Goal: Task Accomplishment & Management: Manage account settings

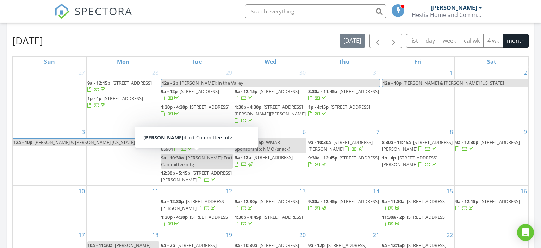
scroll to position [183, 0]
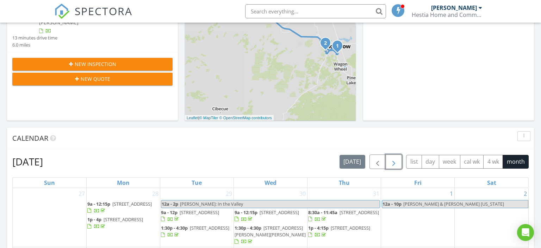
click at [399, 162] on button "button" at bounding box center [394, 161] width 17 height 14
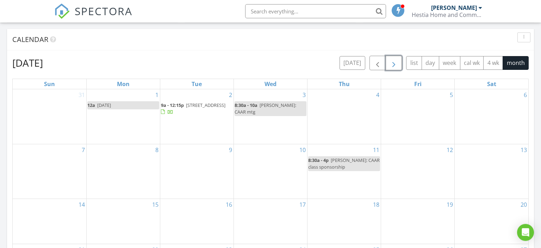
scroll to position [294, 0]
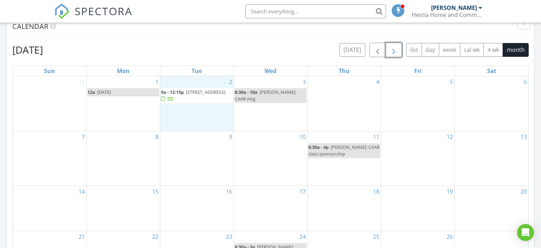
click at [181, 115] on td "2 9a - 12:15p 6954 Starlight Ridge Rd , Lakeside 85929" at bounding box center [197, 103] width 74 height 55
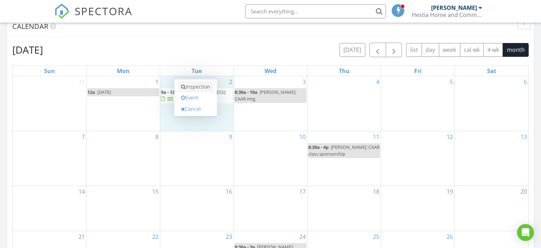
click at [190, 88] on link "Inspection" at bounding box center [196, 86] width 36 height 11
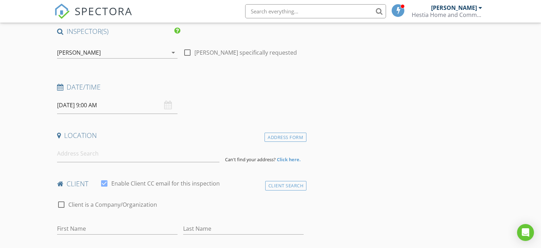
scroll to position [149, 0]
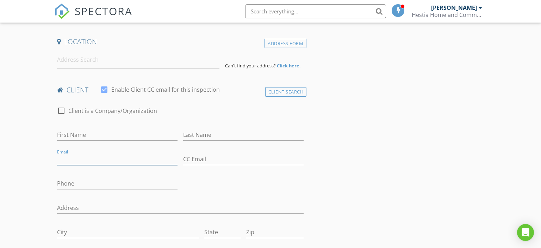
click at [74, 155] on input "Email" at bounding box center [117, 159] width 120 height 12
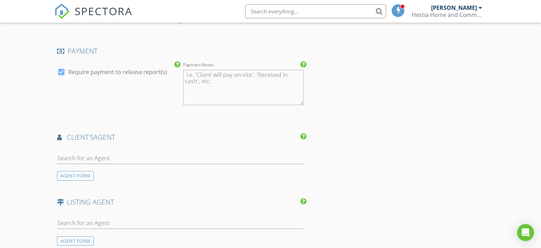
scroll to position [632, 0]
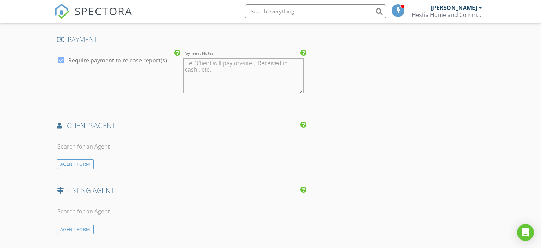
type input "[EMAIL_ADDRESS][DOMAIN_NAME]"
click at [87, 144] on input "text" at bounding box center [180, 147] width 247 height 12
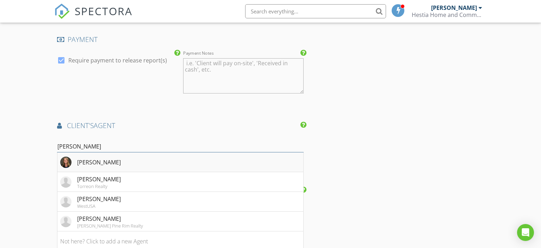
type input "diane"
click at [93, 160] on div "[PERSON_NAME]" at bounding box center [99, 162] width 44 height 8
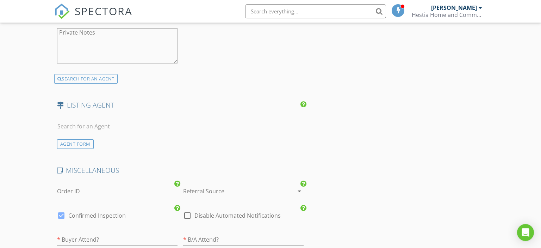
scroll to position [930, 0]
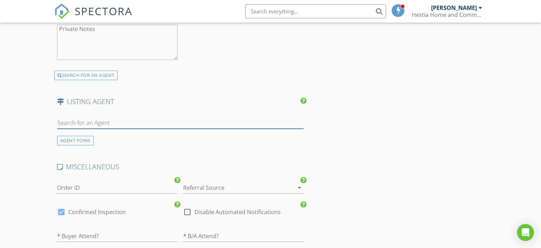
click at [98, 120] on input "text" at bounding box center [180, 123] width 247 height 12
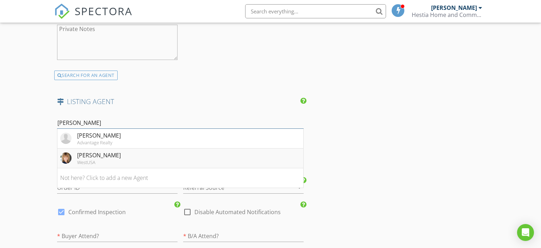
type input "teri"
click at [95, 159] on div "WestUSA" at bounding box center [99, 162] width 44 height 6
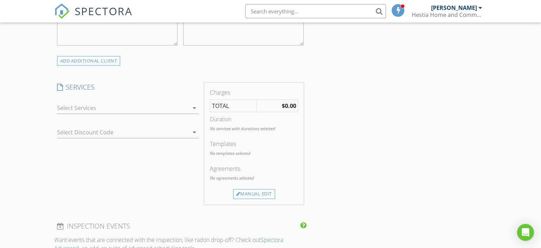
scroll to position [335, 0]
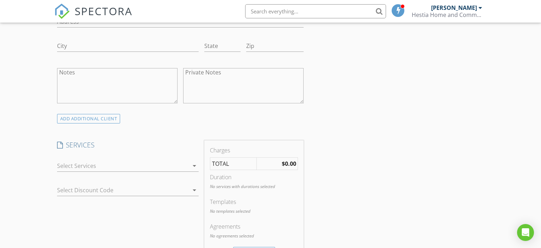
click at [194, 165] on icon "arrow_drop_down" at bounding box center [194, 165] width 8 height 8
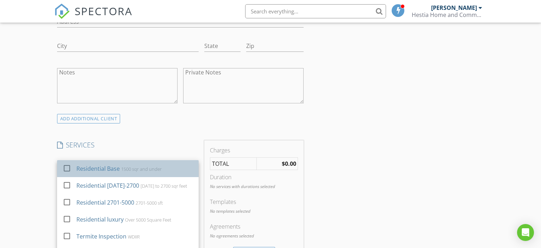
click at [111, 168] on div "Residential Base" at bounding box center [97, 168] width 43 height 8
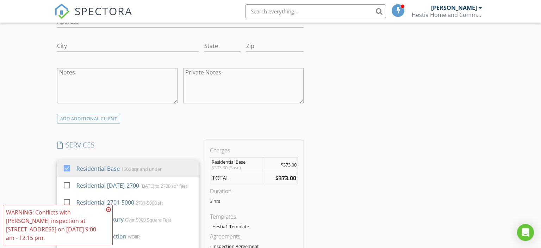
click at [109, 209] on icon at bounding box center [108, 209] width 5 height 6
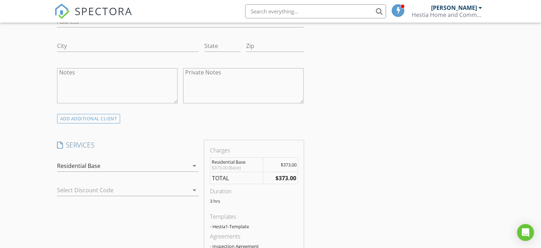
click at [195, 167] on icon "arrow_drop_down" at bounding box center [194, 165] width 8 height 8
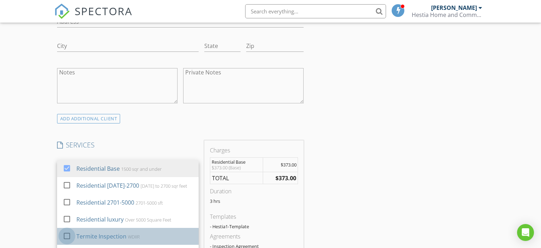
click at [68, 236] on div at bounding box center [67, 236] width 12 height 12
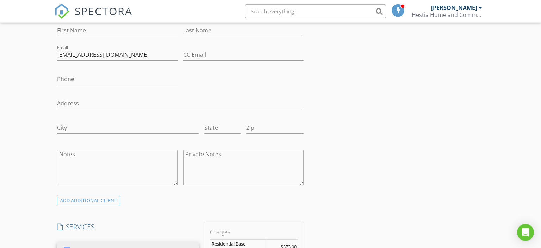
scroll to position [223, 0]
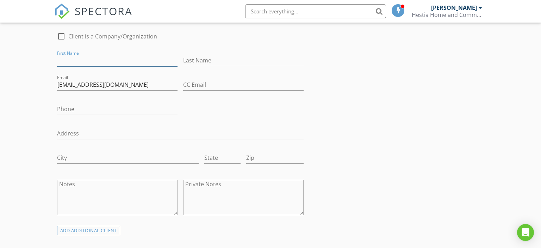
click at [83, 61] on input "First Name" at bounding box center [117, 61] width 120 height 12
type input "Jan"
click at [211, 58] on input "Last Name" at bounding box center [243, 61] width 120 height 12
type input "[PERSON_NAME]"
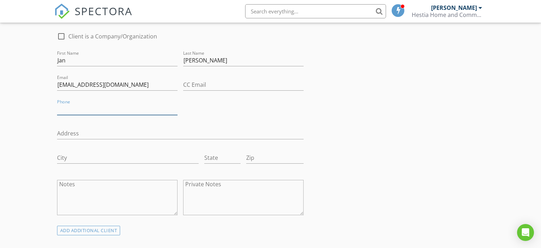
click at [99, 110] on input "Phone" at bounding box center [117, 109] width 120 height 12
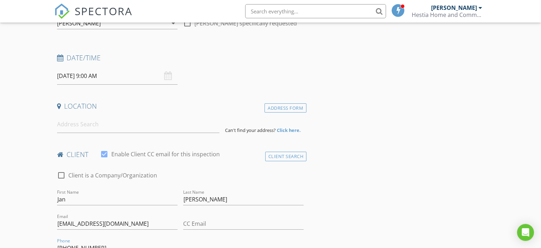
scroll to position [74, 0]
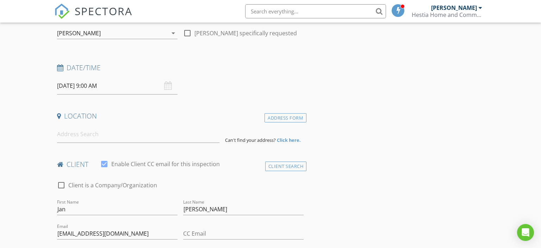
type input "[PHONE_NUMBER]"
click at [74, 138] on input at bounding box center [138, 133] width 163 height 17
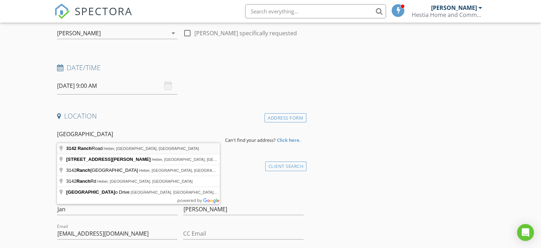
type input "3142 Ranch Road, Heber, AZ, USA"
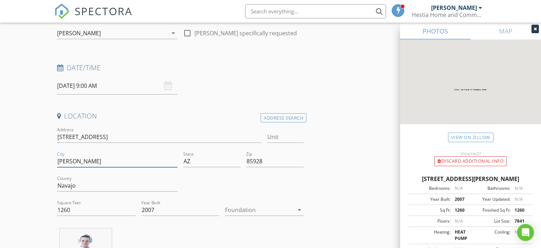
drag, startPoint x: 76, startPoint y: 161, endPoint x: 55, endPoint y: 162, distance: 20.8
click at [57, 161] on input "Heber-Overgaard" at bounding box center [117, 161] width 120 height 12
type input "Overgaard"
drag, startPoint x: 263, startPoint y: 160, endPoint x: 256, endPoint y: 163, distance: 6.9
click at [256, 163] on input "85928" at bounding box center [274, 161] width 57 height 12
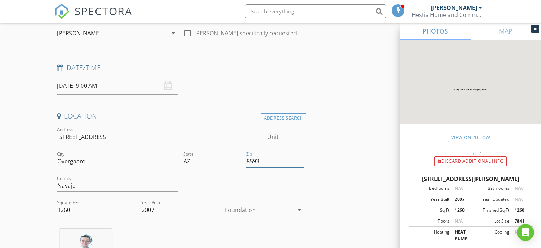
type input "85933"
type input "1260"
type input "2007"
type input "85933"
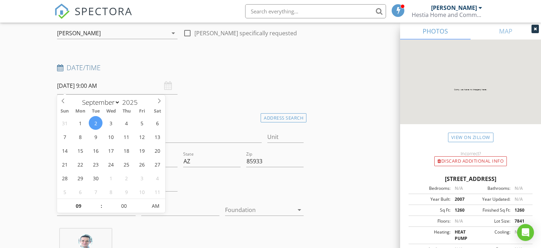
click at [88, 88] on input "09/02/2025 9:00 AM" at bounding box center [117, 85] width 120 height 17
type input "10"
type input "09/02/2025 10:00 AM"
click at [98, 202] on span at bounding box center [97, 202] width 5 height 7
type input "11"
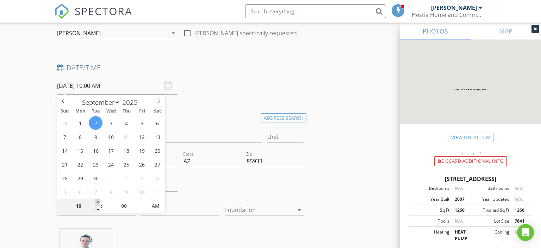
type input "09/02/2025 11:00 AM"
click at [98, 202] on span at bounding box center [97, 202] width 5 height 7
type input "12"
type input "09/02/2025 12:00 PM"
click at [98, 202] on span at bounding box center [97, 202] width 5 height 7
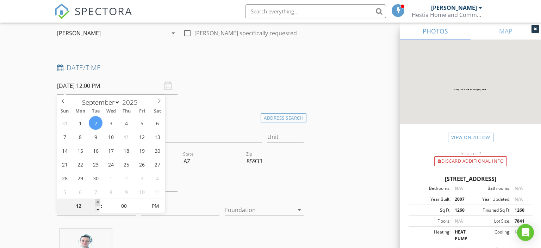
type input "01"
type input "09/02/2025 1:00 PM"
click at [98, 202] on span at bounding box center [97, 202] width 5 height 7
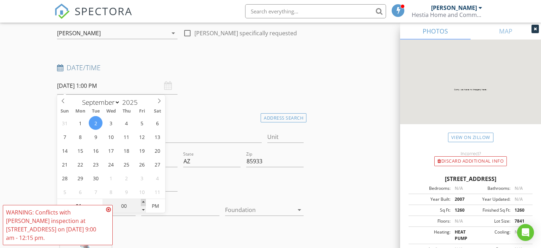
type input "05"
type input "09/02/2025 1:05 PM"
click at [141, 201] on span at bounding box center [143, 202] width 5 height 7
type input "10"
type input "09/02/2025 1:10 PM"
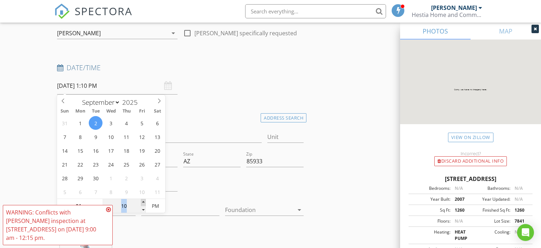
click at [141, 201] on span at bounding box center [143, 202] width 5 height 7
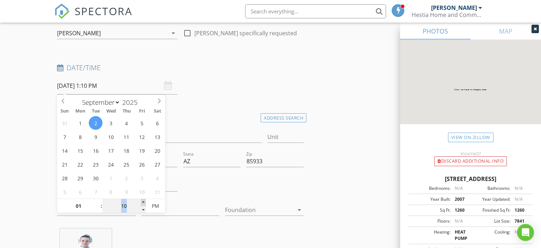
type input "15"
type input "09/02/2025 1:15 PM"
click at [141, 201] on span at bounding box center [143, 202] width 5 height 7
type input "20"
type input "09/02/2025 1:20 PM"
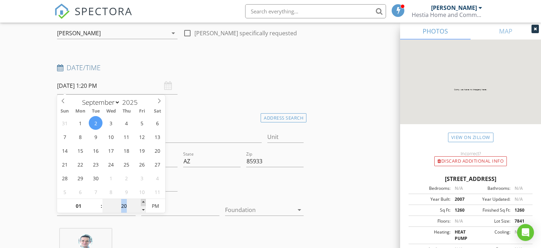
click at [141, 201] on span at bounding box center [143, 202] width 5 height 7
type input "25"
type input "09/02/2025 1:25 PM"
click at [141, 201] on span at bounding box center [143, 202] width 5 height 7
type input "30"
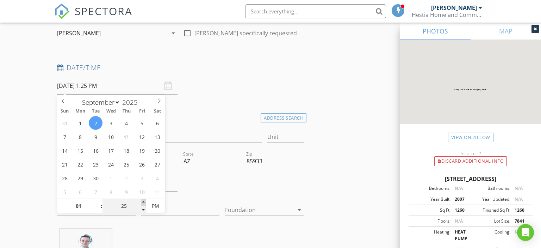
type input "09/02/2025 1:30 PM"
click at [141, 201] on span at bounding box center [143, 202] width 5 height 7
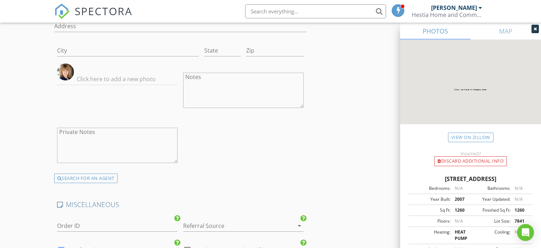
scroll to position [1377, 0]
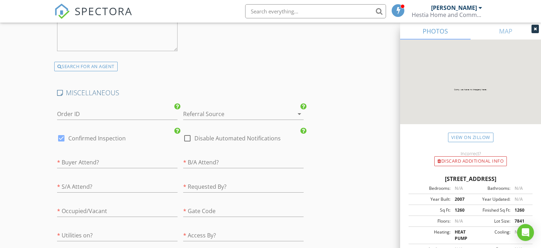
click at [92, 153] on div "* Buyer Attend?" at bounding box center [117, 163] width 120 height 23
click at [92, 161] on input "text" at bounding box center [117, 162] width 120 height 12
type input "No"
click at [215, 160] on input "text" at bounding box center [243, 162] width 120 height 12
type input "No"
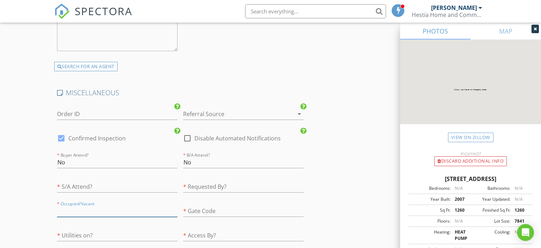
click at [127, 208] on input "text" at bounding box center [117, 211] width 120 height 12
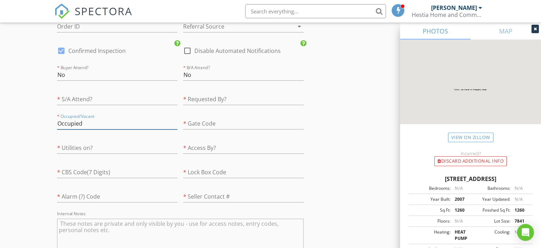
scroll to position [1488, 0]
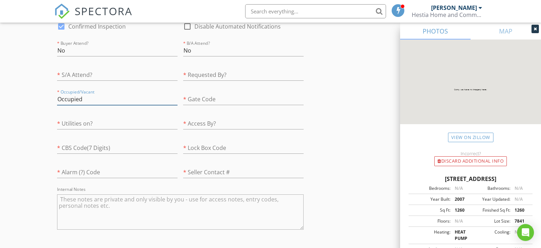
type input "Occupied"
click at [116, 172] on input "text" at bounding box center [117, 172] width 120 height 12
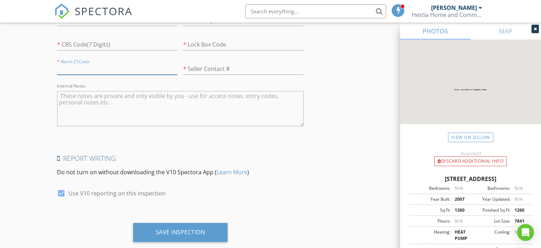
scroll to position [1600, 0]
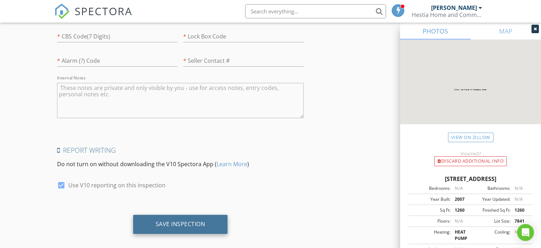
click at [186, 222] on div "Save Inspection" at bounding box center [181, 223] width 50 height 7
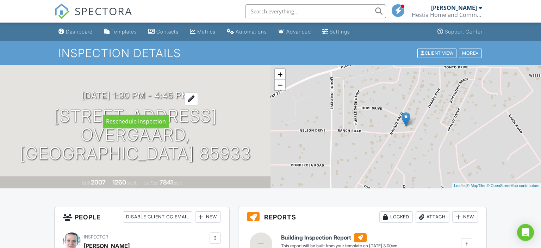
click at [183, 100] on h3 "09/02/2025 1:30 pm - 4:45 pm" at bounding box center [135, 96] width 107 height 10
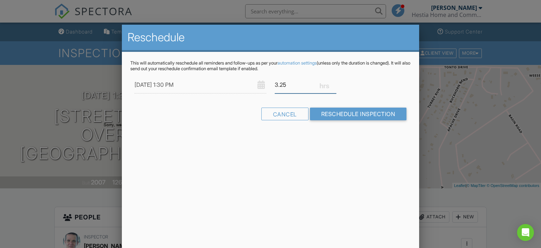
drag, startPoint x: 287, startPoint y: 84, endPoint x: 280, endPoint y: 85, distance: 6.8
click at [280, 85] on input "3.25" at bounding box center [306, 84] width 62 height 17
type input "3.00"
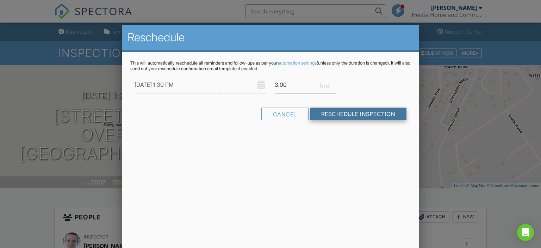
click at [318, 117] on input "Reschedule Inspection" at bounding box center [358, 113] width 97 height 13
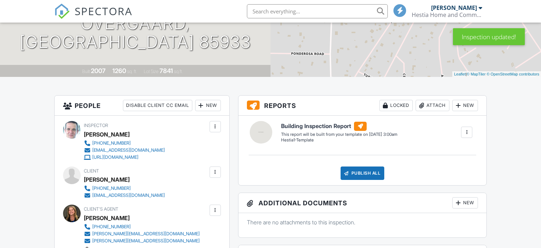
click at [470, 131] on div at bounding box center [466, 132] width 7 height 7
drag, startPoint x: 453, startPoint y: 154, endPoint x: 449, endPoint y: 150, distance: 5.2
click at [452, 154] on div "Build Now" at bounding box center [452, 152] width 34 height 8
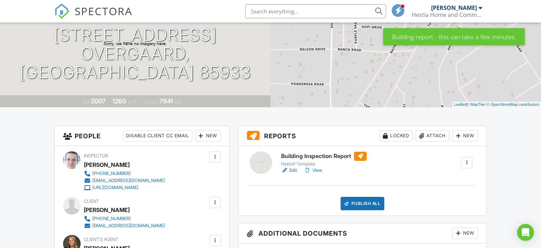
scroll to position [111, 0]
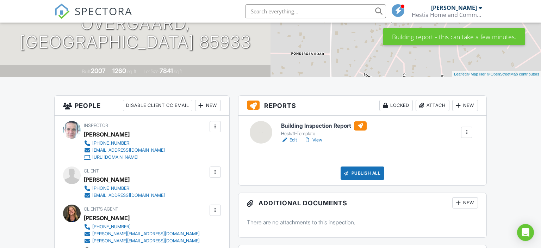
click at [292, 141] on link "Edit" at bounding box center [289, 139] width 16 height 7
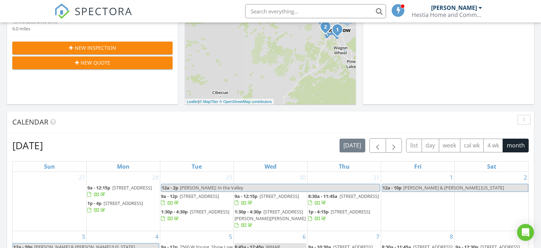
scroll to position [223, 0]
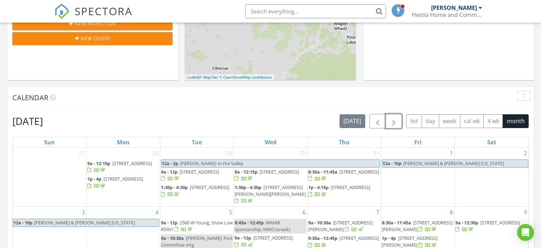
click at [395, 124] on span "button" at bounding box center [394, 121] width 8 height 8
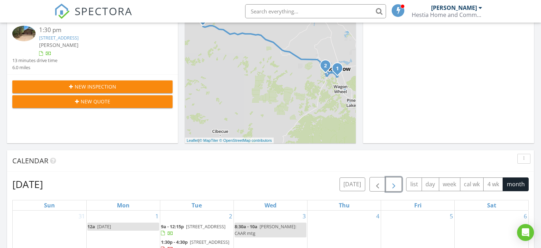
scroll to position [186, 0]
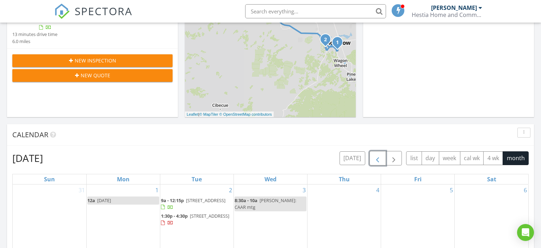
click at [378, 157] on span "button" at bounding box center [377, 158] width 8 height 8
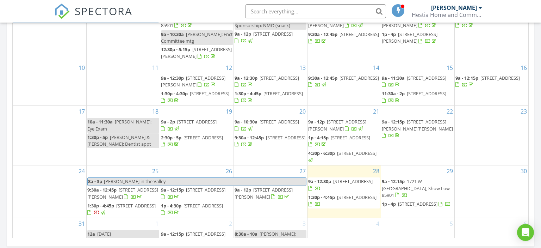
scroll to position [49, 0]
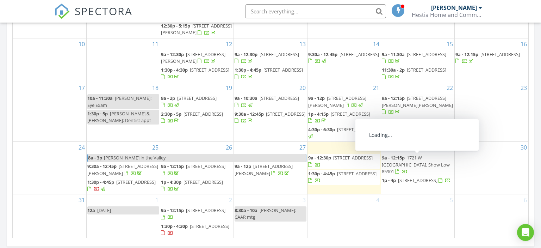
click at [402, 158] on span "9a - 12:15p" at bounding box center [393, 157] width 23 height 6
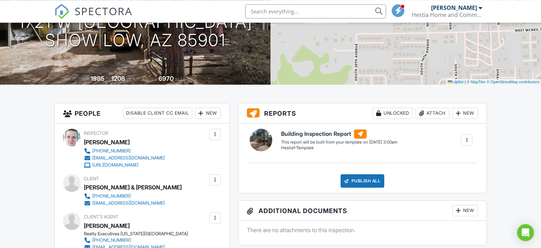
scroll to position [111, 0]
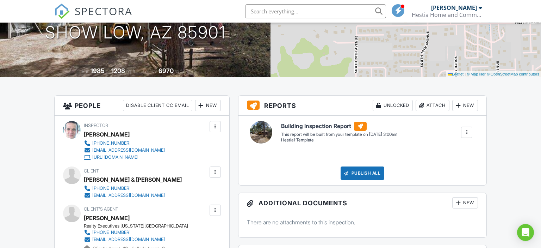
click at [467, 132] on div at bounding box center [466, 132] width 7 height 7
click at [453, 151] on div "Build Now" at bounding box center [452, 152] width 34 height 8
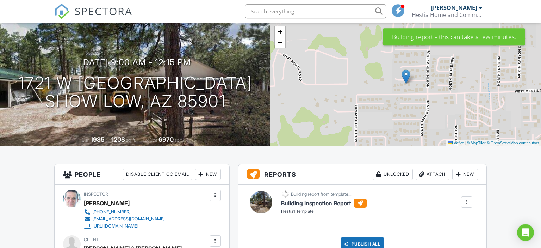
scroll to position [74, 0]
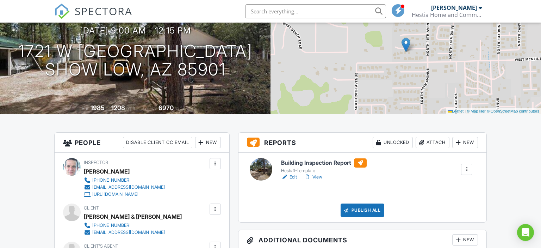
click at [293, 177] on link "Edit" at bounding box center [289, 176] width 16 height 7
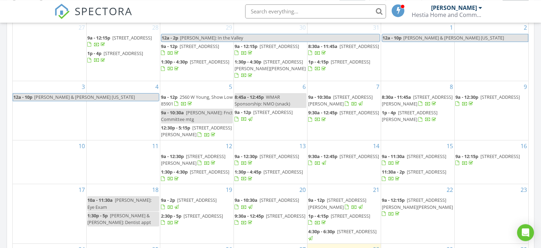
scroll to position [409, 0]
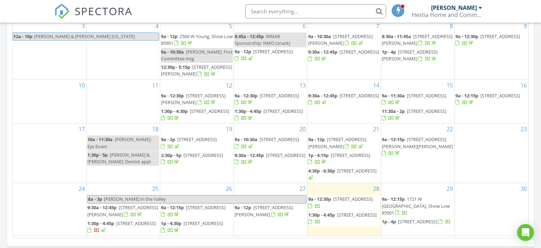
click at [403, 202] on span "9a - 12:15p" at bounding box center [393, 199] width 23 height 6
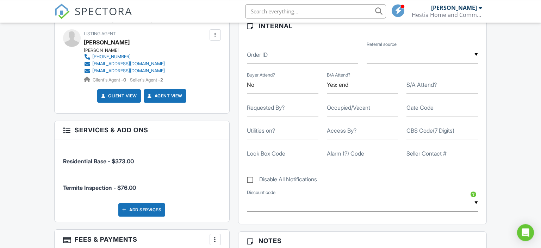
scroll to position [340, 0]
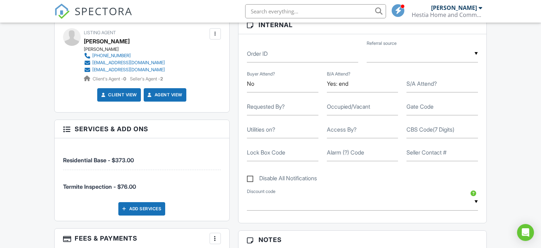
click at [346, 108] on label "Occupied/Vacant" at bounding box center [348, 107] width 43 height 8
click at [346, 108] on input "Occupied/Vacant" at bounding box center [363, 106] width 72 height 17
type input "Vacant"
click at [267, 131] on label "Utilities on?" at bounding box center [261, 129] width 28 height 8
click at [267, 131] on input "Utilities on?" at bounding box center [283, 129] width 72 height 17
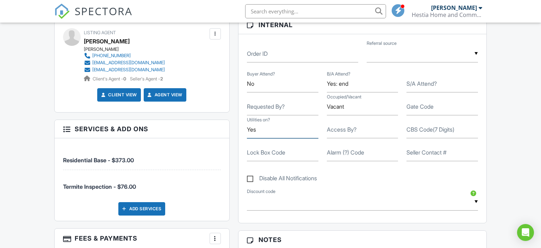
type input "Yes"
click at [335, 129] on label "Access By?" at bounding box center [342, 129] width 30 height 8
click at [335, 129] on input "Access By?" at bounding box center [363, 129] width 72 height 17
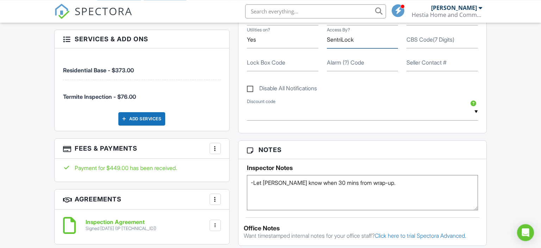
scroll to position [452, 0]
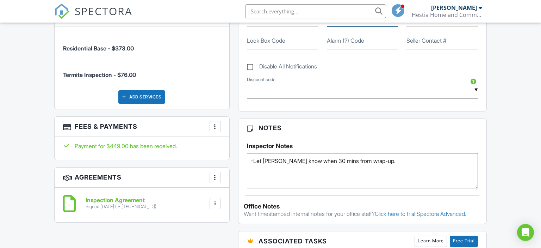
type input "SentriLock"
click at [373, 160] on textarea "-Let Sean know when 30 mins from wrap-up." at bounding box center [362, 170] width 231 height 35
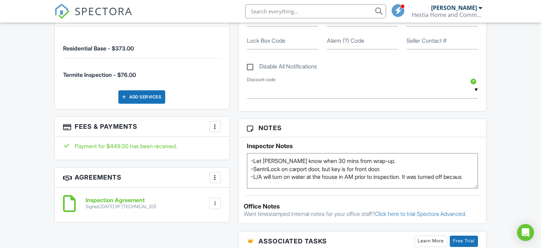
scroll to position [0, 0]
click at [311, 186] on textarea "-Let Sean know when 30 mins from wrap-up." at bounding box center [362, 170] width 231 height 35
click at [313, 183] on textarea "-Let Sean know when 30 mins from wrap-up." at bounding box center [362, 170] width 231 height 35
click at [328, 185] on textarea "-Let Sean know when 30 mins from wrap-up." at bounding box center [362, 170] width 231 height 35
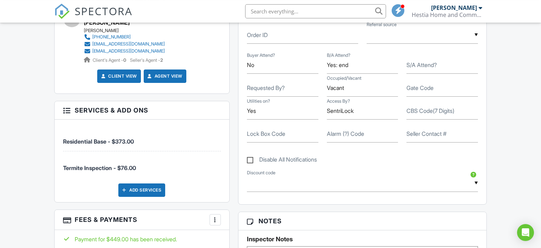
scroll to position [340, 0]
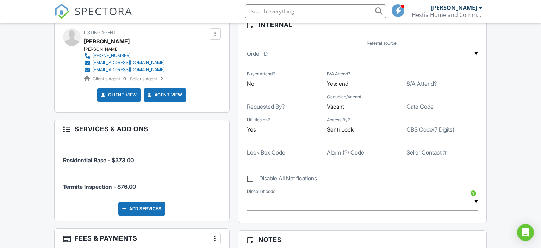
type textarea "-Let Sean know when 30 mins from wrap-up. -SentriLock on carport door, but key …"
click at [335, 150] on label "Alarm (?) Code" at bounding box center [345, 152] width 37 height 8
click at [335, 150] on input "Alarm (?) Code" at bounding box center [363, 152] width 72 height 17
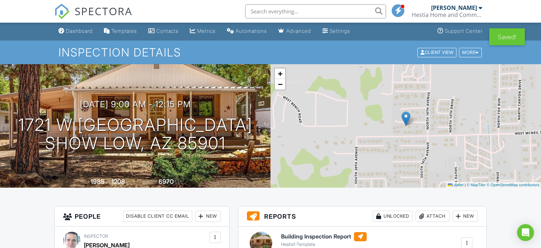
scroll to position [0, 0]
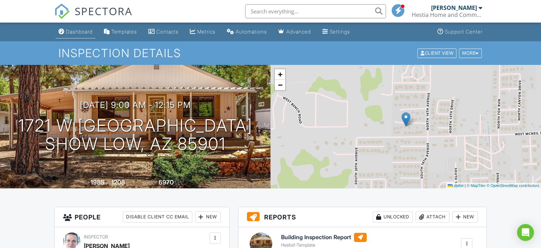
click at [91, 32] on div "Dashboard" at bounding box center [79, 32] width 27 height 6
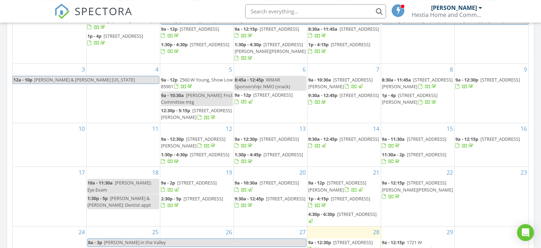
scroll to position [446, 0]
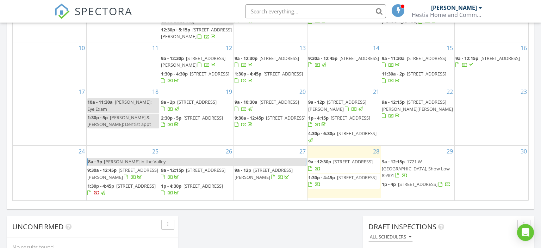
click at [398, 187] on span "5971 A Street, Lakeside 85929" at bounding box center [417, 184] width 39 height 6
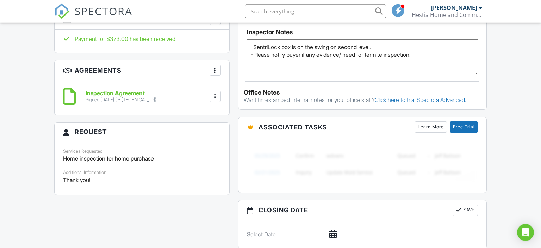
scroll to position [632, 0]
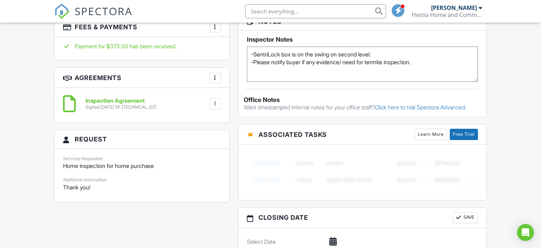
click at [391, 50] on textarea "-SentriLock box is on the swing on second level. -Please notify buyer if any ev…" at bounding box center [362, 64] width 231 height 35
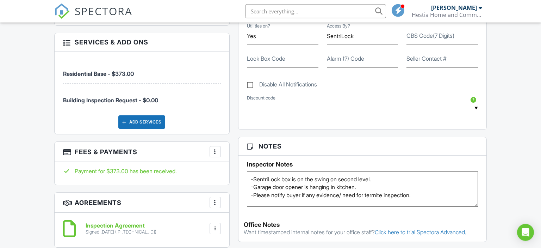
scroll to position [483, 0]
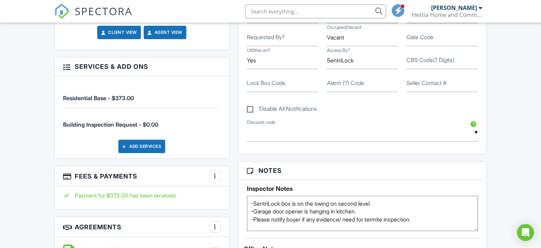
type textarea "-SentriLock box is on the swing on second level. -Garage door opener is hanging…"
click at [341, 87] on input "Alarm (?) Code" at bounding box center [363, 83] width 72 height 17
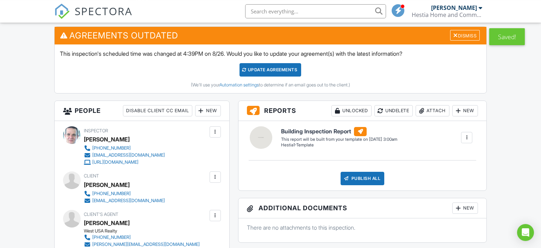
scroll to position [149, 0]
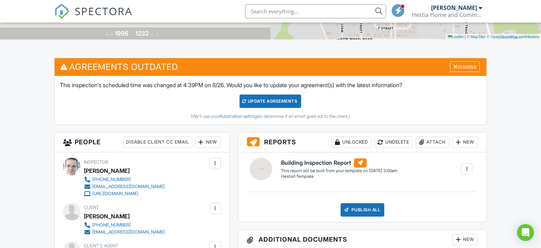
click at [277, 103] on div "Update Agreements" at bounding box center [271, 100] width 62 height 13
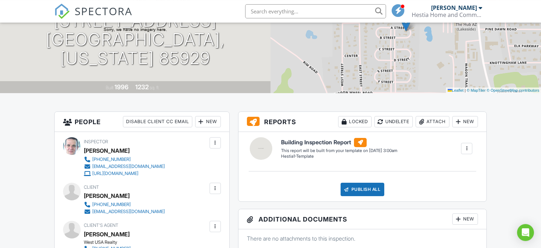
scroll to position [111, 0]
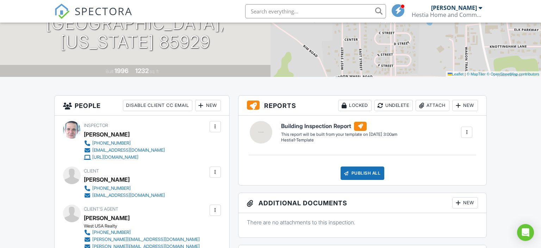
click at [466, 131] on div at bounding box center [466, 132] width 7 height 7
click at [445, 154] on div "Build Now" at bounding box center [452, 152] width 34 height 8
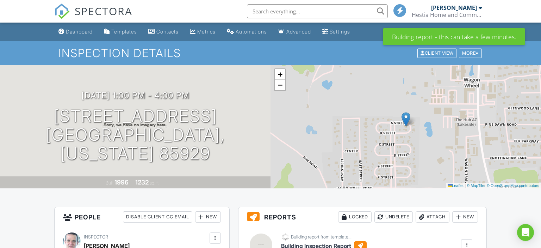
scroll to position [74, 0]
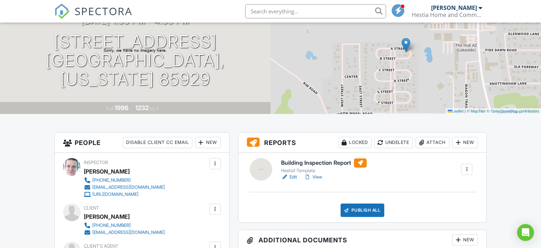
click at [292, 176] on link "Edit" at bounding box center [289, 176] width 16 height 7
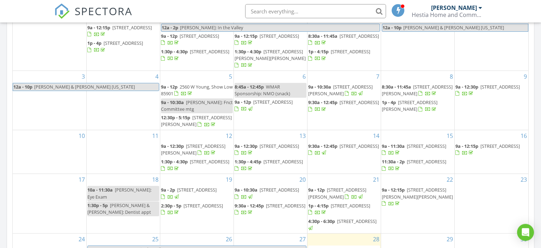
scroll to position [223, 0]
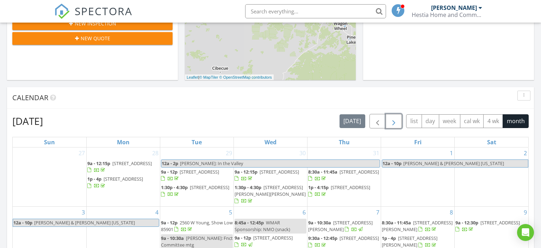
click at [396, 122] on span "button" at bounding box center [394, 121] width 8 height 8
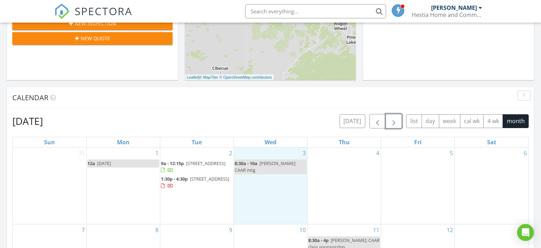
click at [261, 184] on td "3 8:30a - 10a Dana: CAAR mtg" at bounding box center [271, 185] width 74 height 77
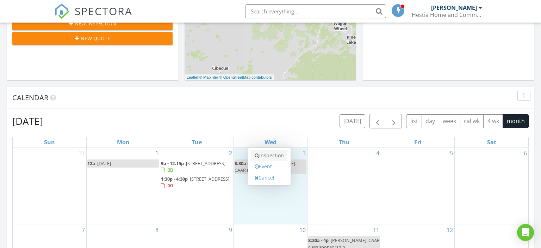
click at [277, 154] on link "Inspection" at bounding box center [269, 155] width 36 height 11
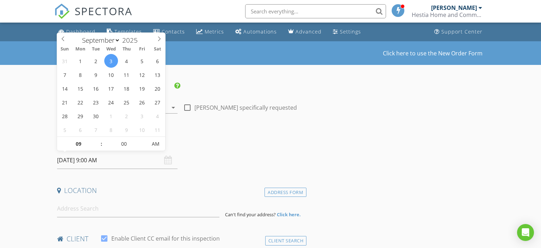
click at [82, 160] on input "[DATE] 9:00 AM" at bounding box center [117, 160] width 120 height 17
type input "[DATE] 9:00 AM"
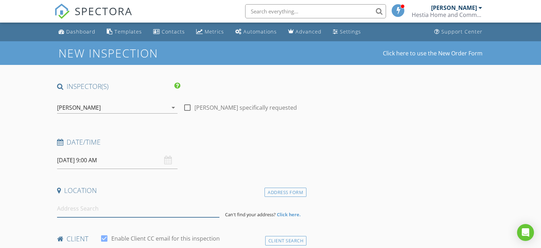
click at [70, 209] on input at bounding box center [138, 208] width 163 height 17
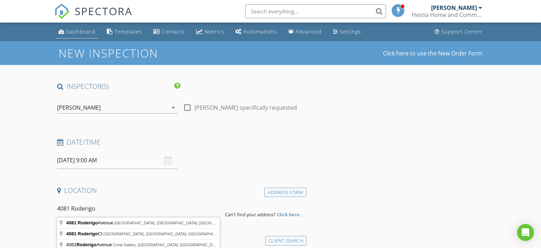
type input "4081 Roderigo"
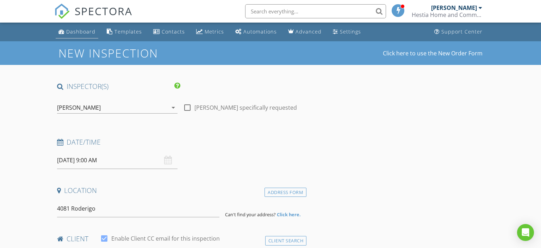
click at [89, 30] on div "Dashboard" at bounding box center [80, 31] width 29 height 7
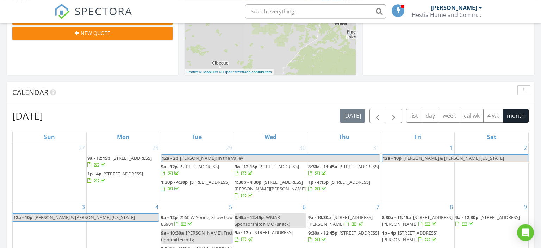
scroll to position [223, 0]
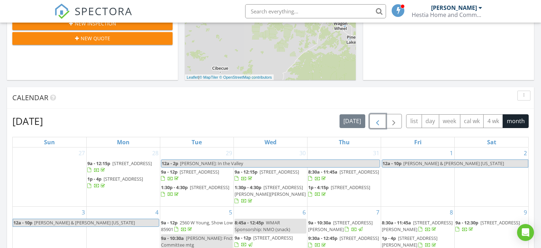
click at [376, 122] on span "button" at bounding box center [377, 121] width 8 height 8
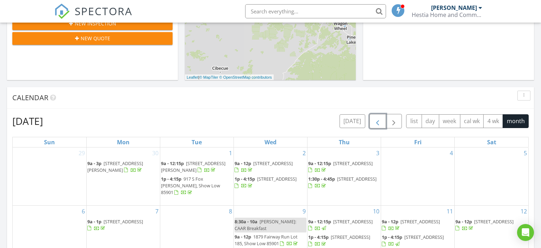
scroll to position [483, 0]
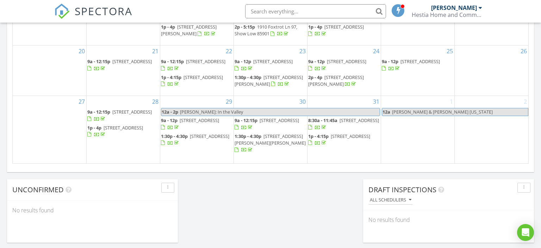
click at [267, 138] on span "2965 Lonestar Dr, Overgaard 85933" at bounding box center [270, 139] width 71 height 13
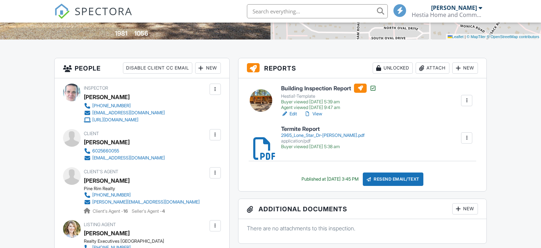
scroll to position [260, 0]
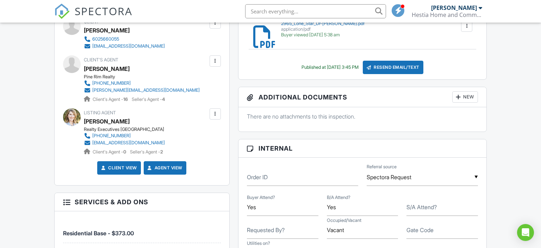
click at [467, 96] on div "New" at bounding box center [465, 96] width 26 height 11
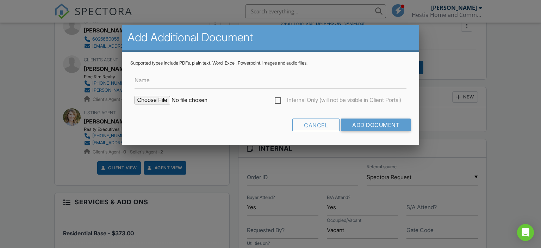
click at [143, 99] on input "file" at bounding box center [195, 100] width 120 height 8
type input "C:\fakepath\2965 Lone Star.pdf"
click at [367, 126] on input "Add Document" at bounding box center [376, 124] width 70 height 13
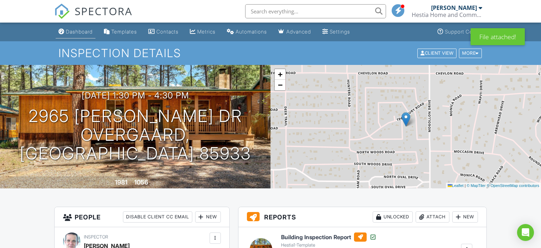
click at [78, 33] on div "Dashboard" at bounding box center [79, 32] width 27 height 6
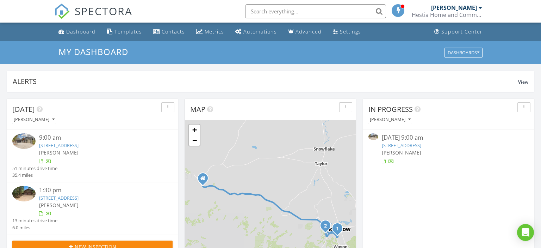
scroll to position [641, 541]
click at [212, 28] on link "Metrics" at bounding box center [209, 31] width 33 height 13
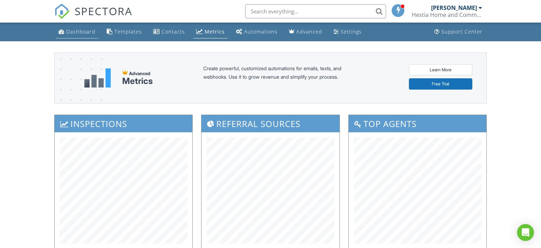
click at [84, 33] on div "Dashboard" at bounding box center [80, 31] width 29 height 7
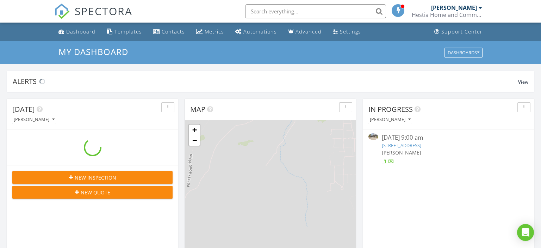
scroll to position [641, 541]
